Goal: Task Accomplishment & Management: Use online tool/utility

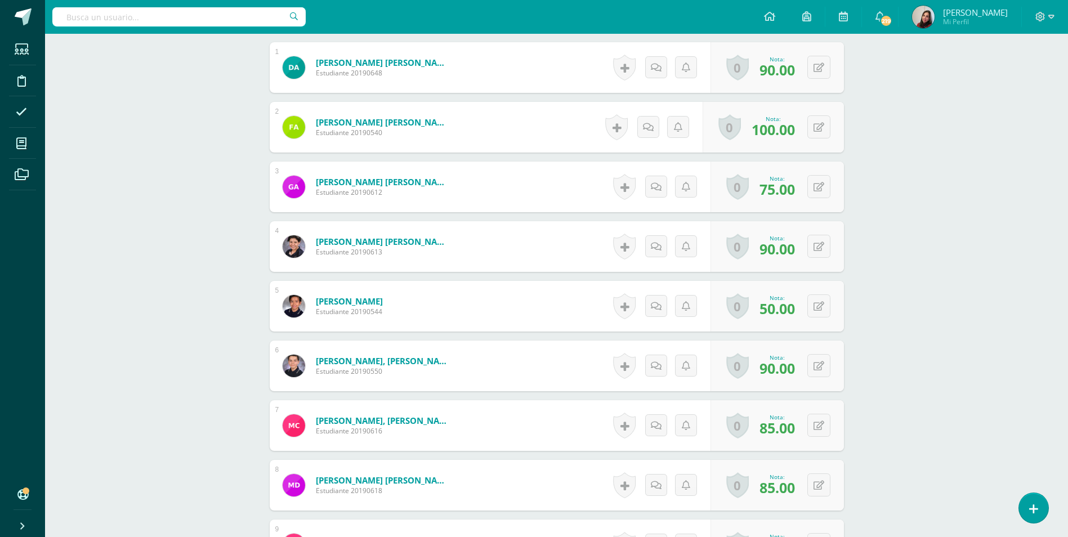
scroll to position [397, 0]
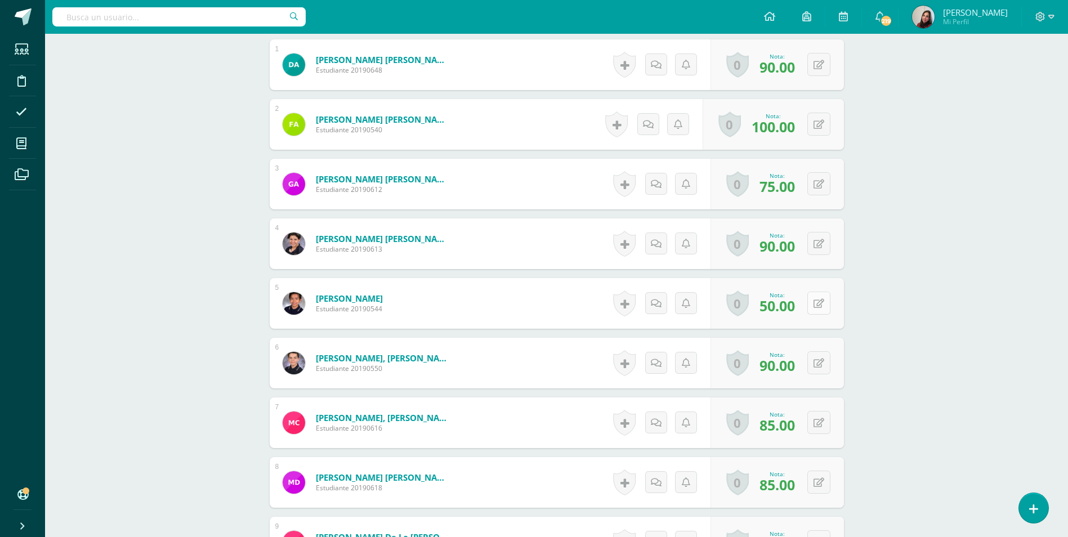
click at [828, 307] on button at bounding box center [818, 303] width 23 height 23
type input "65"
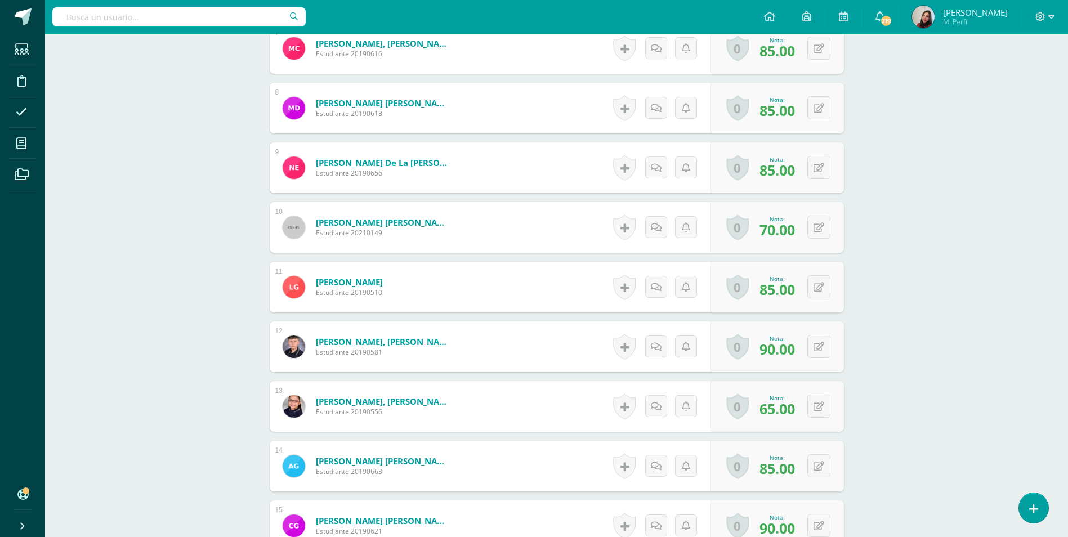
scroll to position [791, 0]
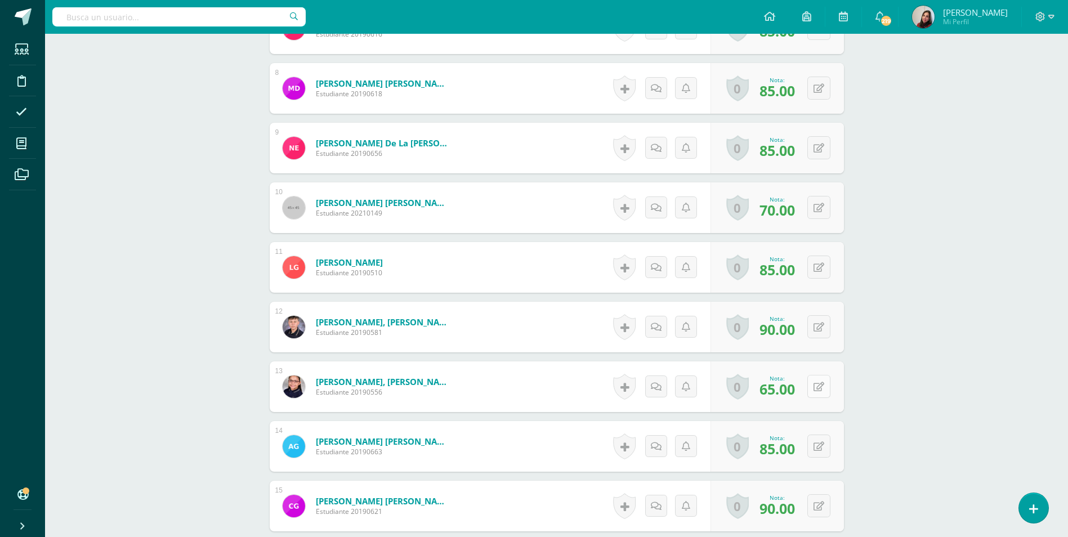
click at [821, 388] on icon at bounding box center [818, 387] width 11 height 10
type input "85"
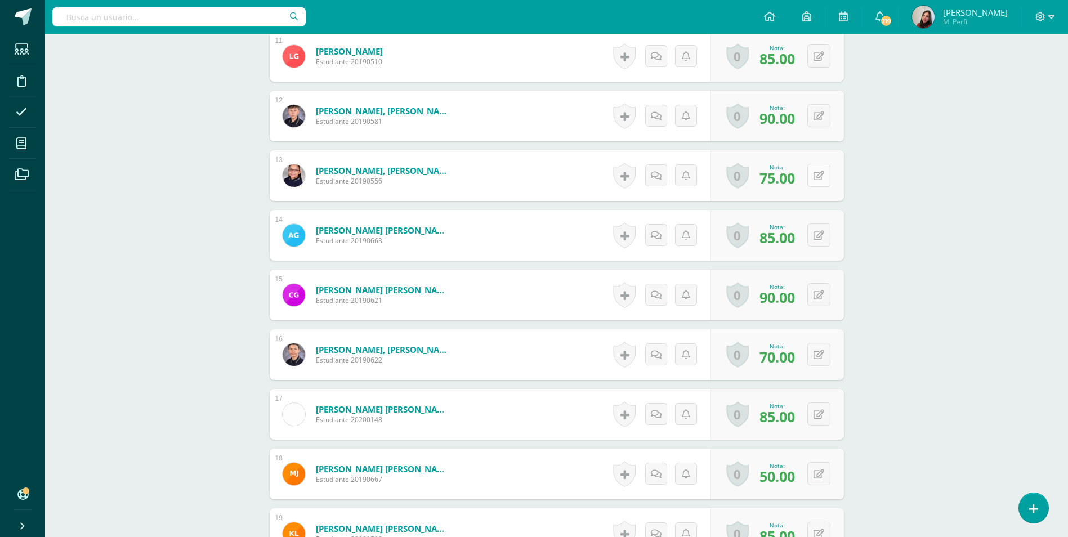
scroll to position [1072, 0]
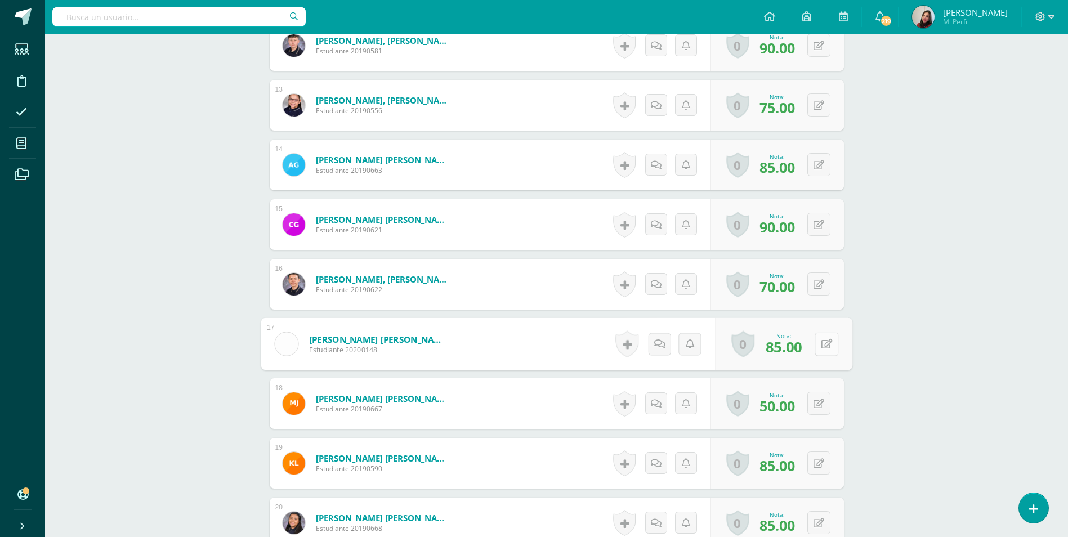
click at [817, 348] on button at bounding box center [826, 344] width 24 height 24
type input "95"
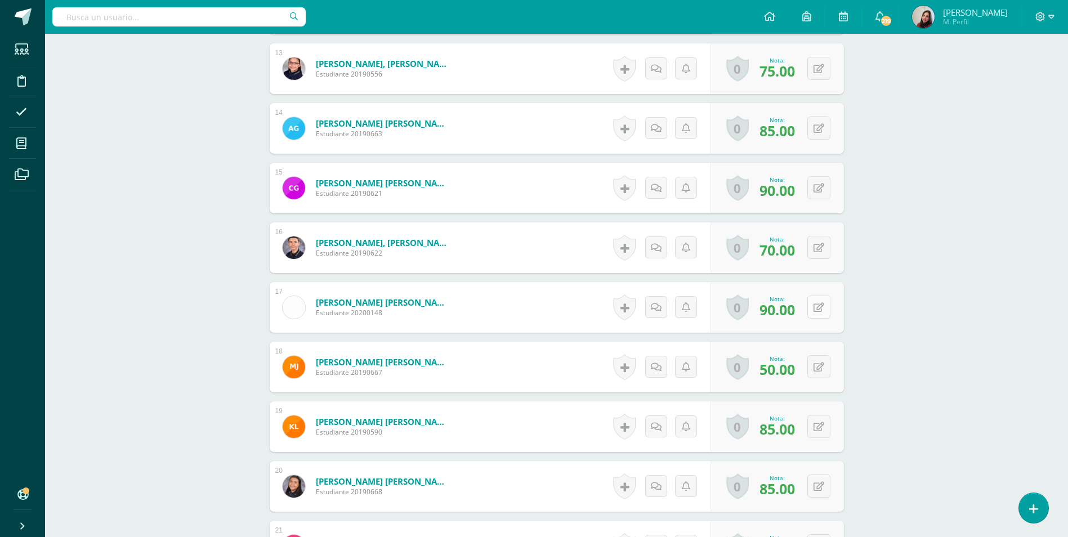
scroll to position [1129, 0]
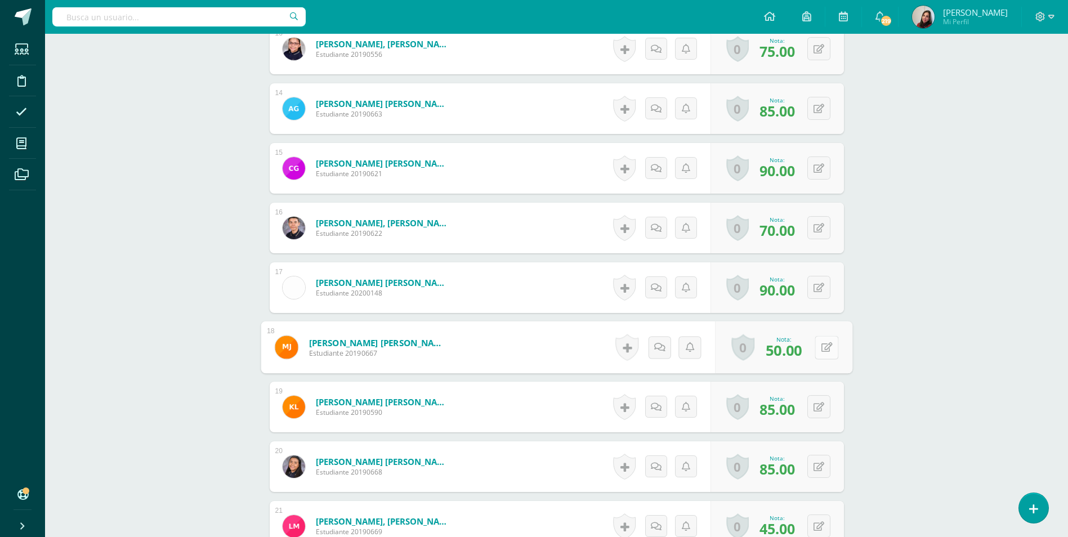
click at [818, 351] on button at bounding box center [826, 347] width 24 height 24
type input "65"
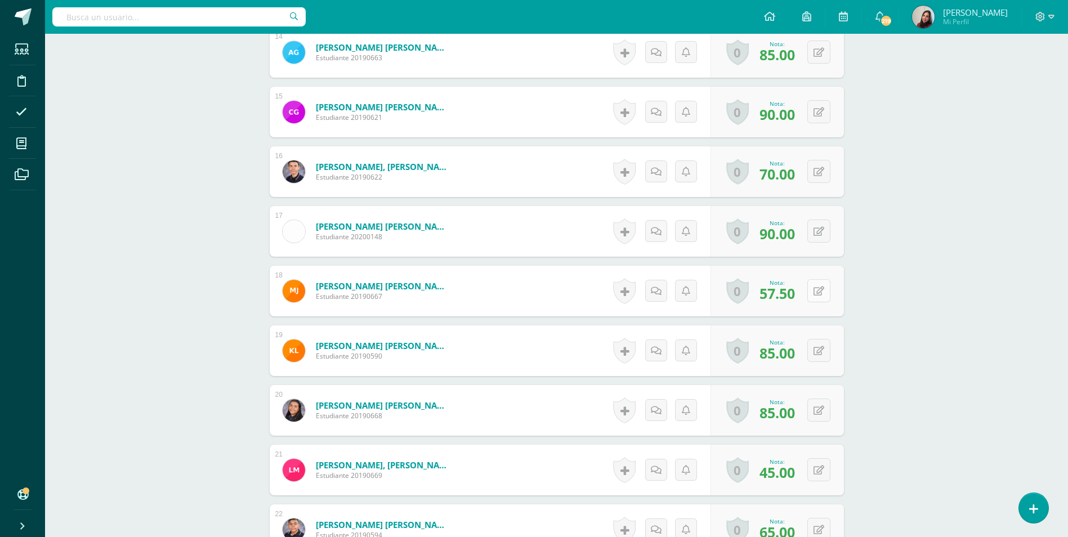
scroll to position [1241, 0]
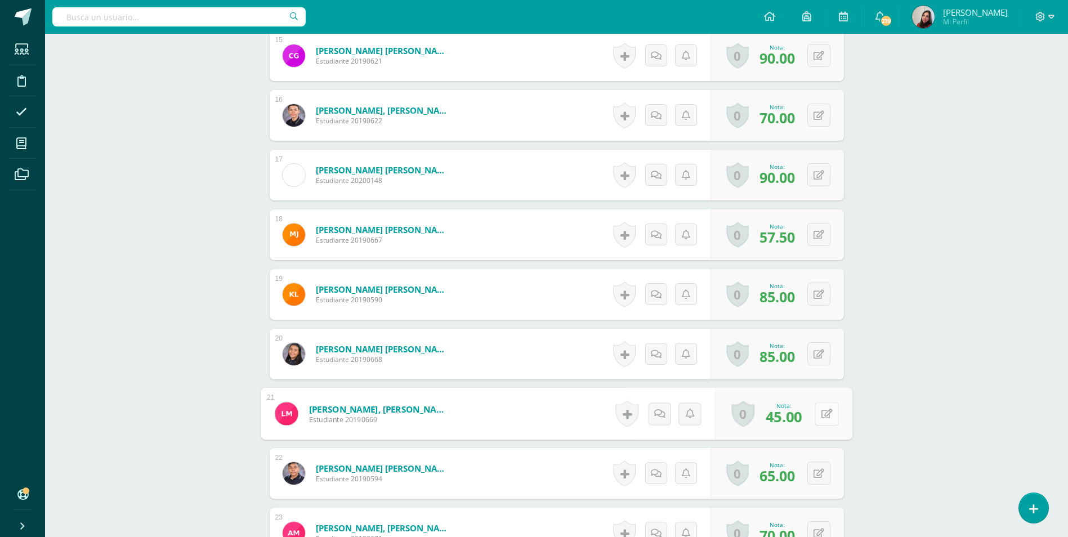
click at [825, 413] on button at bounding box center [826, 414] width 24 height 24
type input "55"
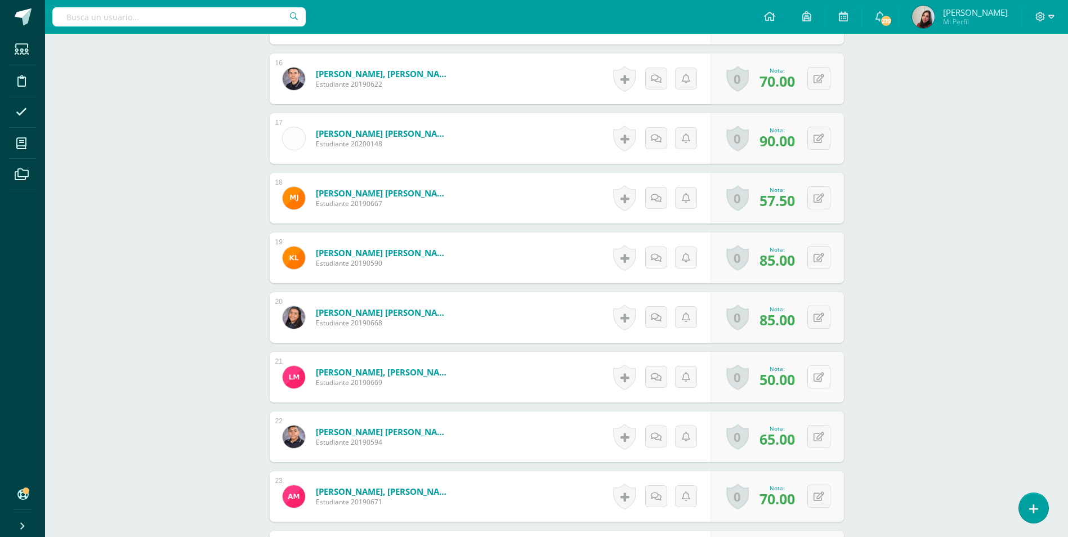
scroll to position [1297, 0]
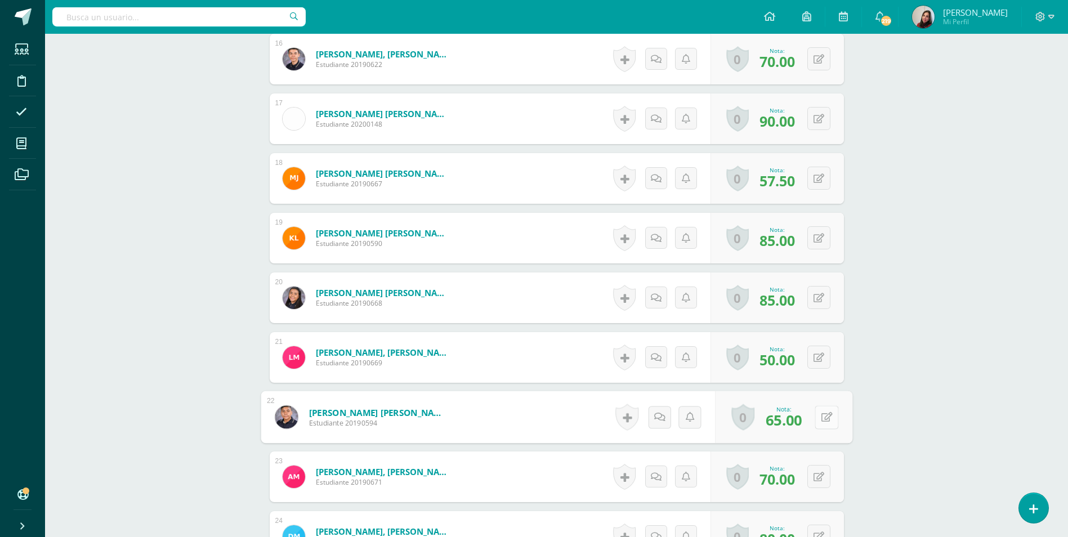
click at [824, 412] on button at bounding box center [826, 417] width 24 height 24
type input "6"
type input "85"
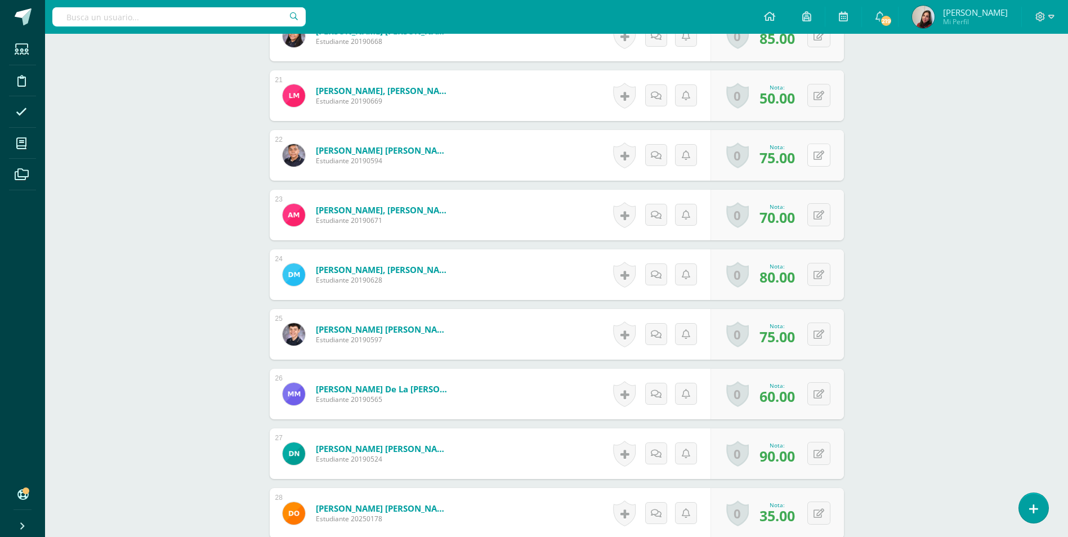
scroll to position [1579, 0]
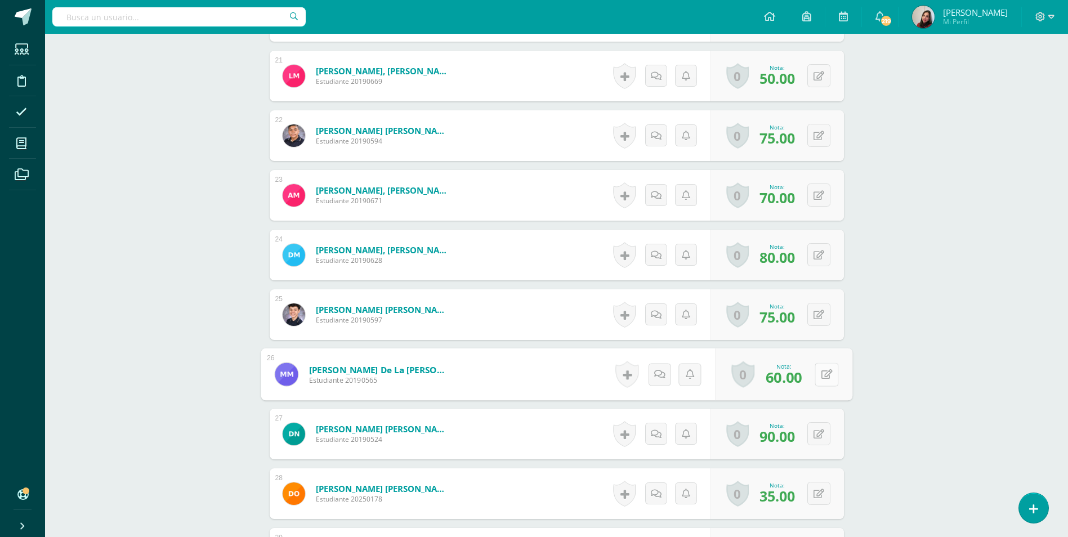
click at [824, 377] on button at bounding box center [826, 374] width 24 height 24
type input "70"
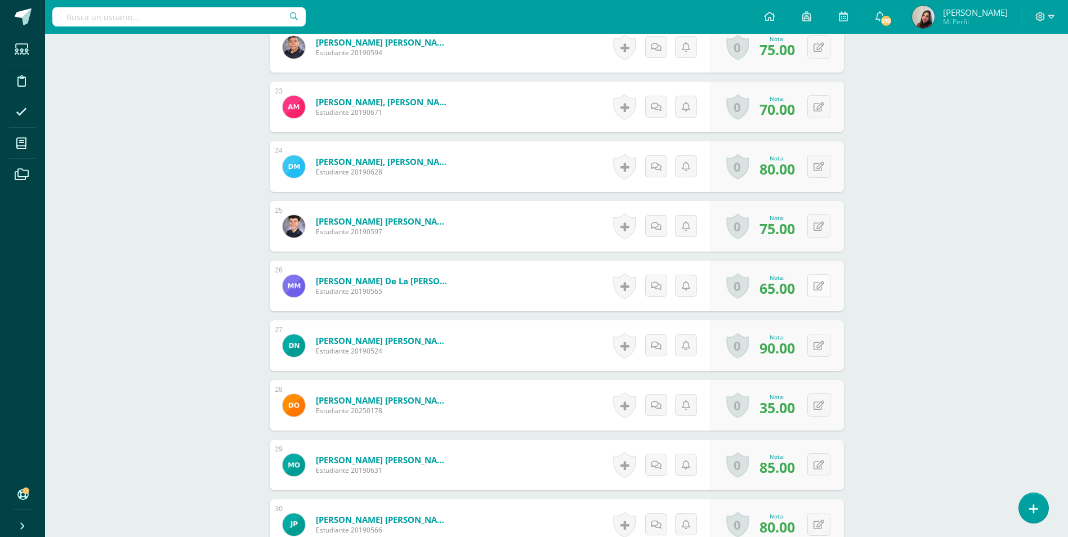
scroll to position [1691, 0]
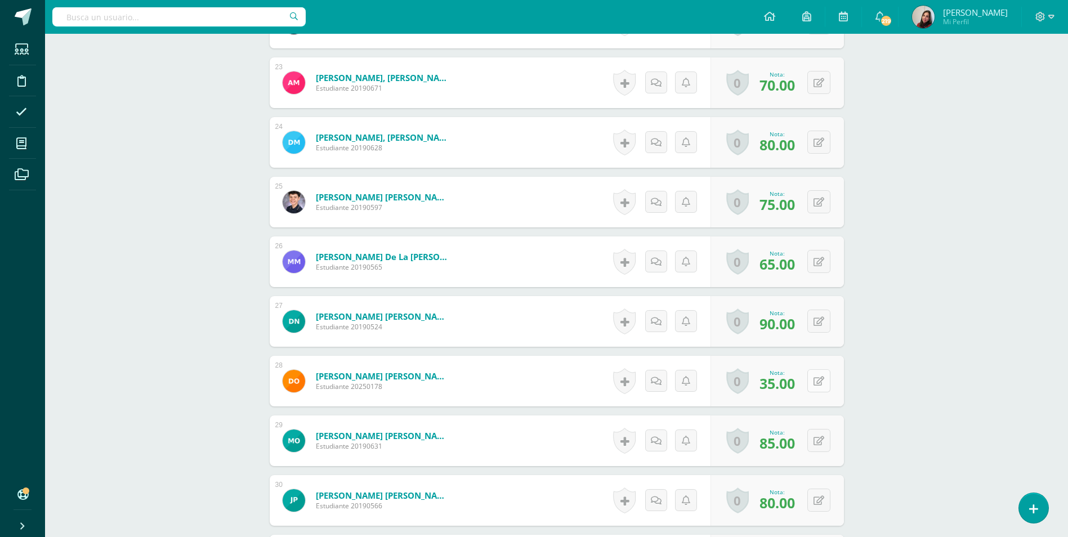
click at [823, 388] on button at bounding box center [818, 380] width 23 height 23
type input "60"
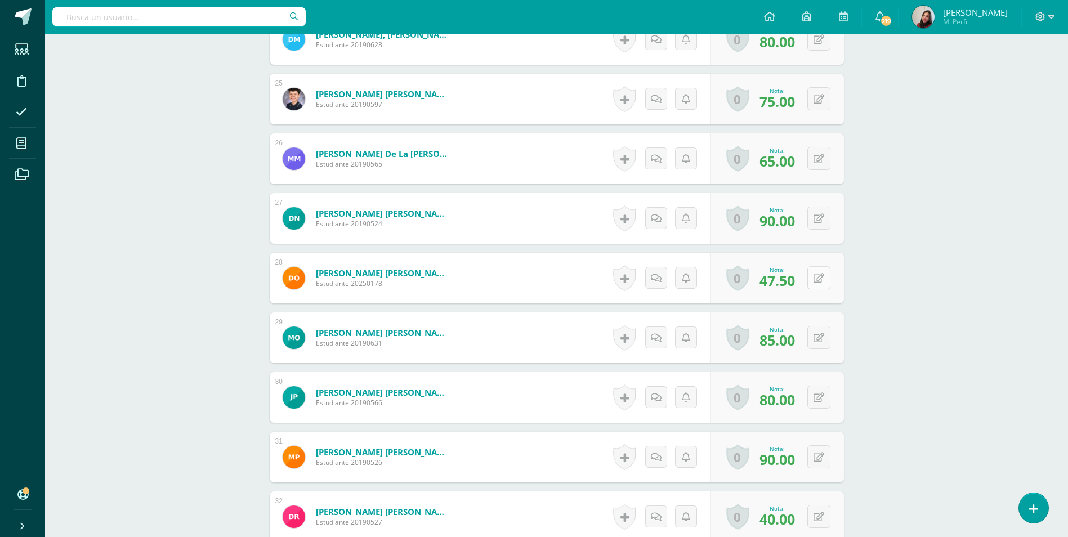
scroll to position [1804, 0]
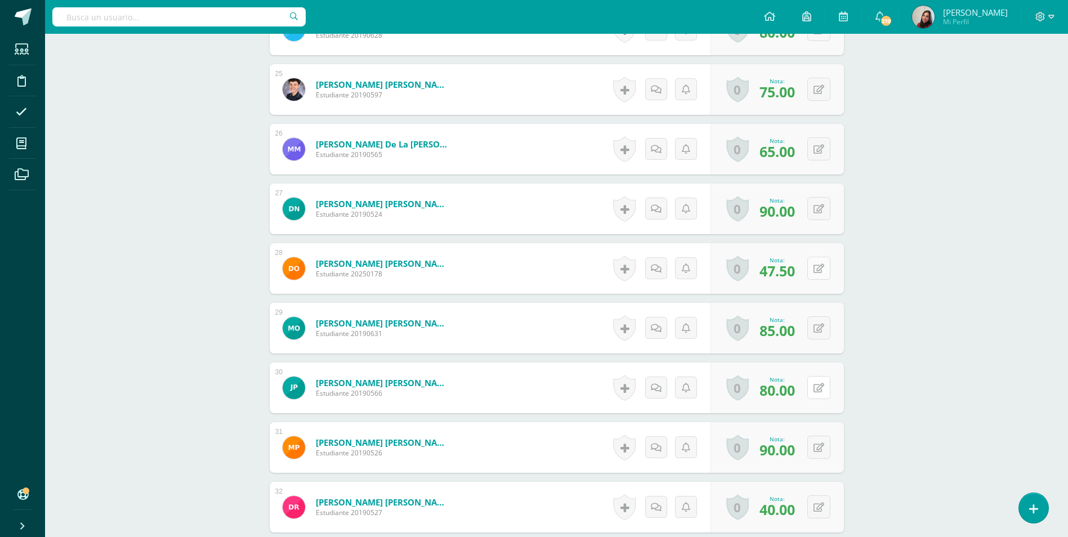
click at [823, 388] on icon at bounding box center [818, 388] width 11 height 10
type input "90"
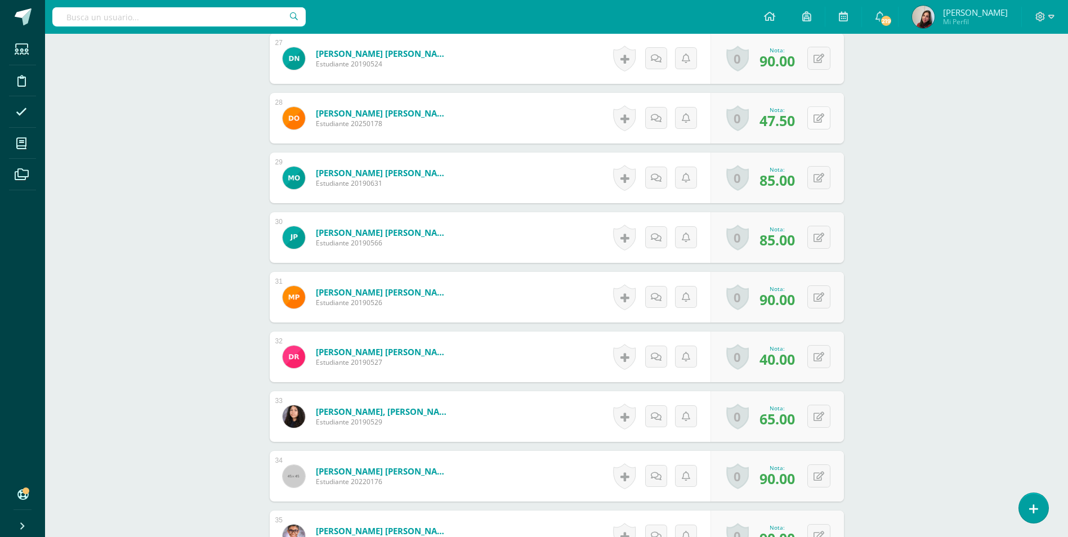
scroll to position [1973, 0]
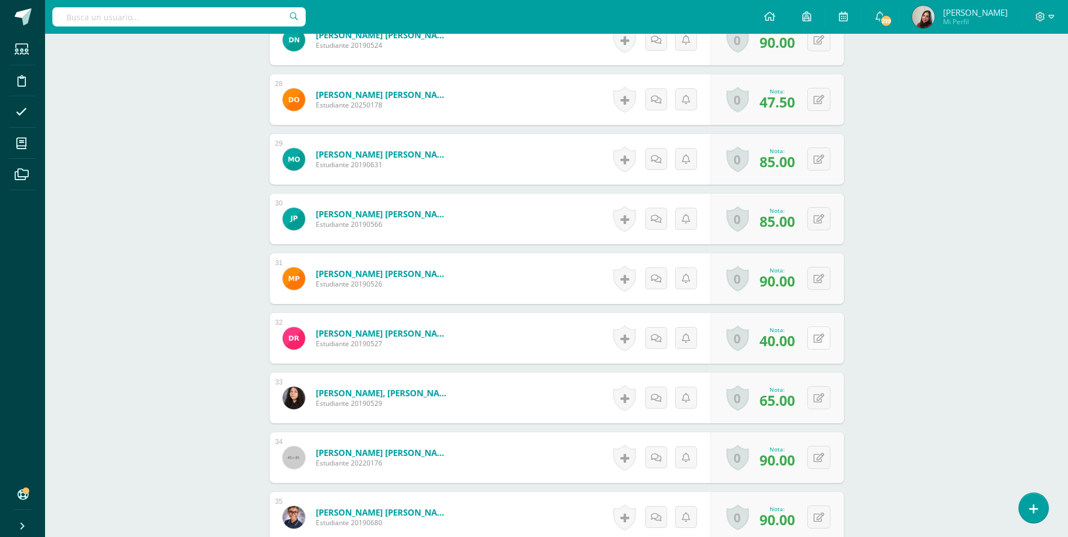
click at [822, 333] on button at bounding box center [818, 337] width 23 height 23
type input "60"
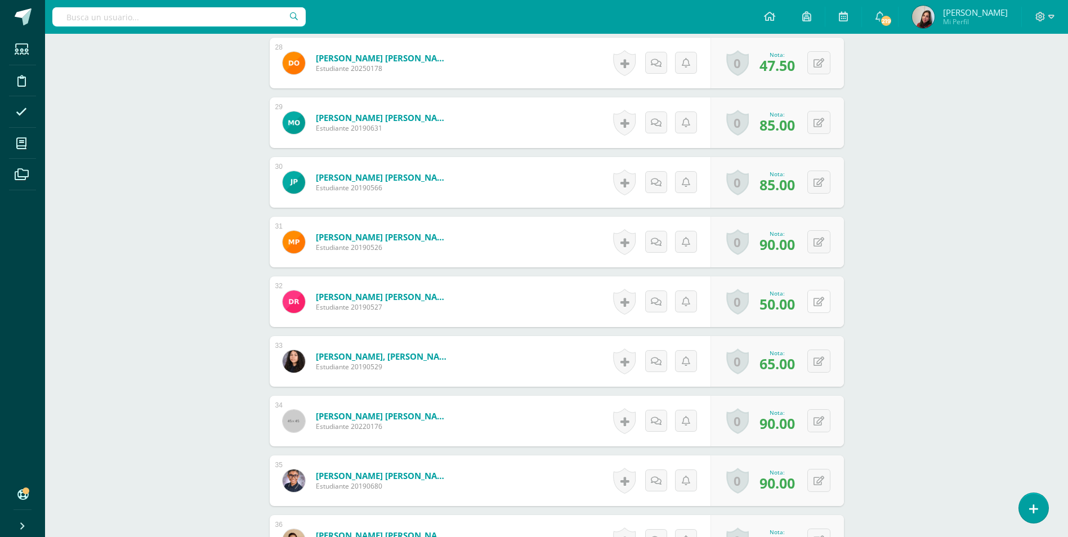
scroll to position [2029, 0]
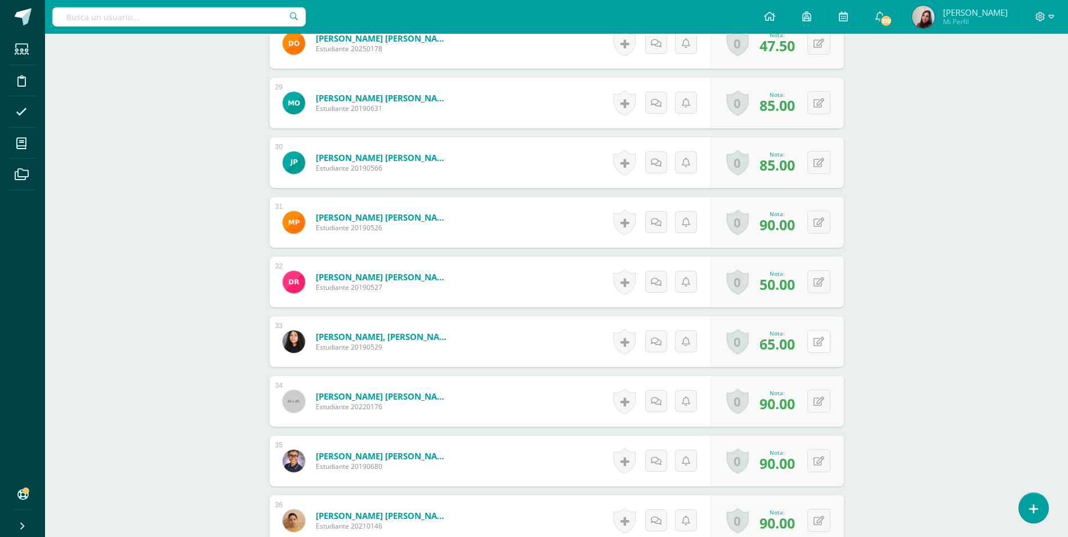
click at [825, 338] on button at bounding box center [818, 341] width 23 height 23
type input "90"
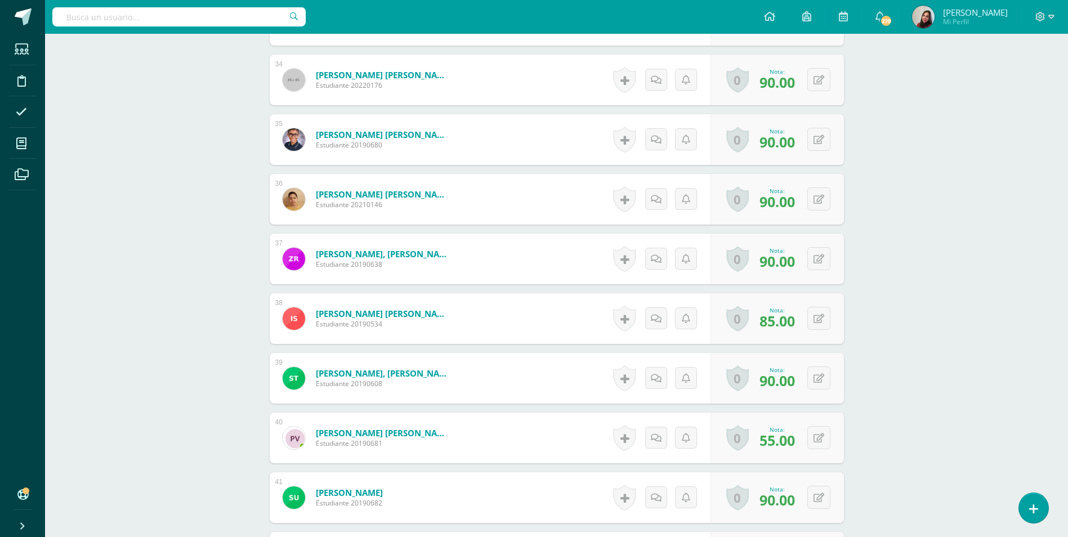
scroll to position [2367, 0]
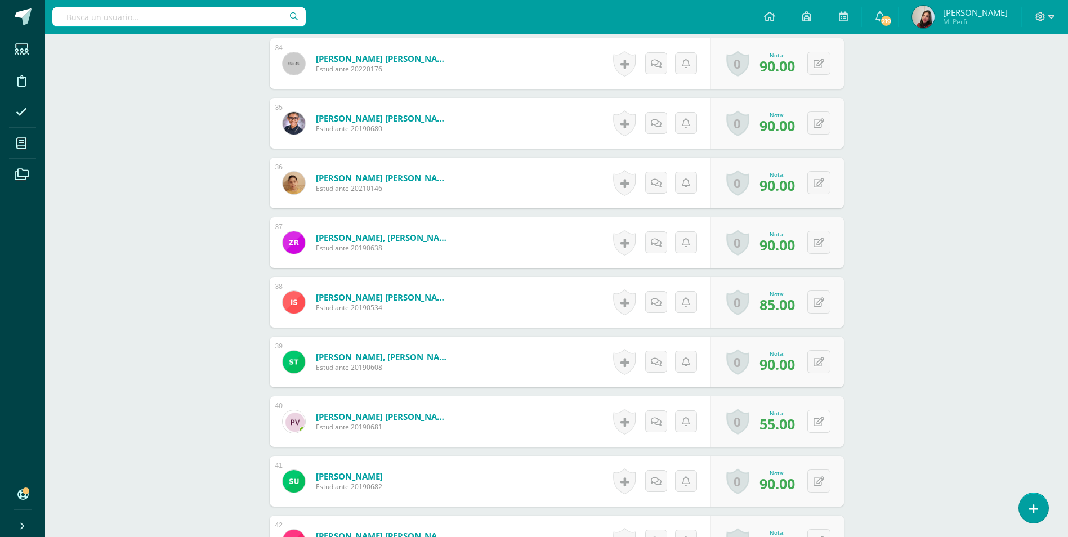
click at [813, 427] on button at bounding box center [818, 421] width 23 height 23
type input "70"
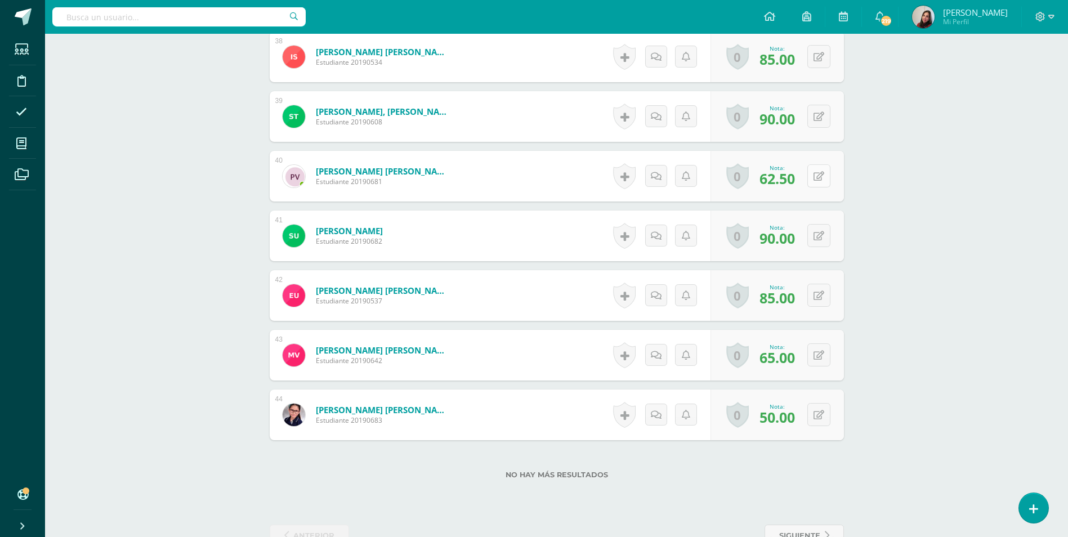
scroll to position [2644, 0]
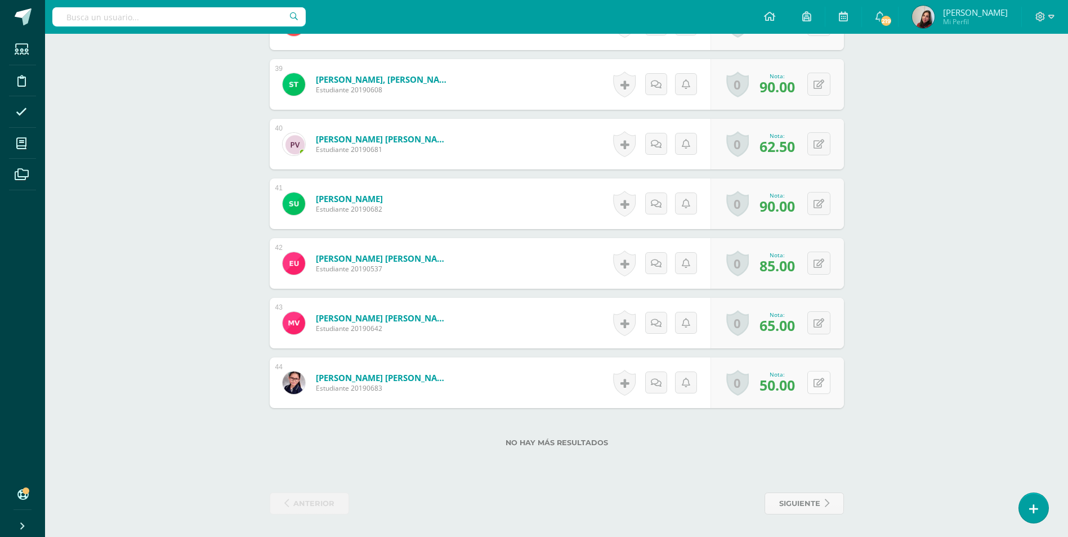
click at [816, 381] on icon at bounding box center [818, 383] width 11 height 10
type input "80"
